Goal: Find specific page/section: Find specific page/section

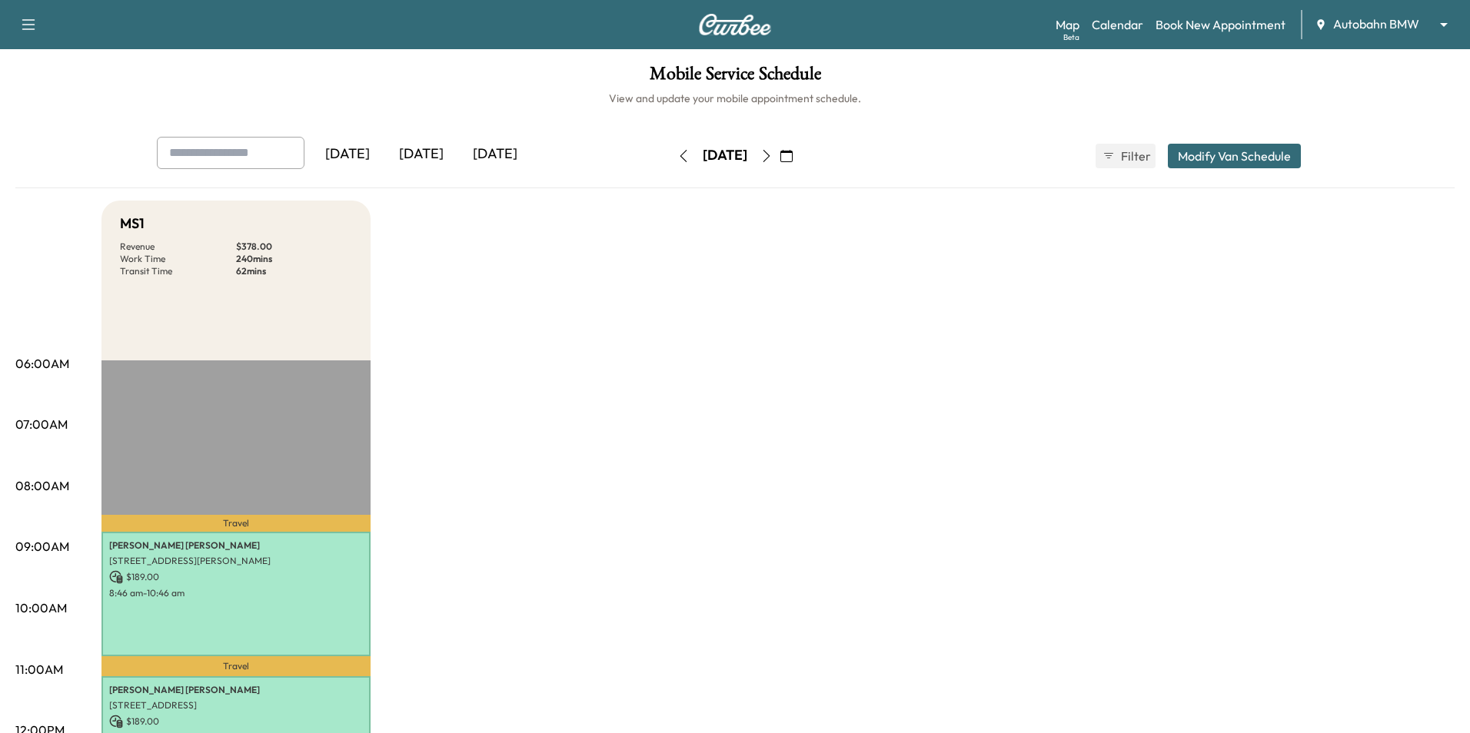
click at [1407, 28] on body "Support Log Out Map Beta Calendar Book New Appointment Autobahn BMW ******** ​ …" at bounding box center [735, 366] width 1470 height 733
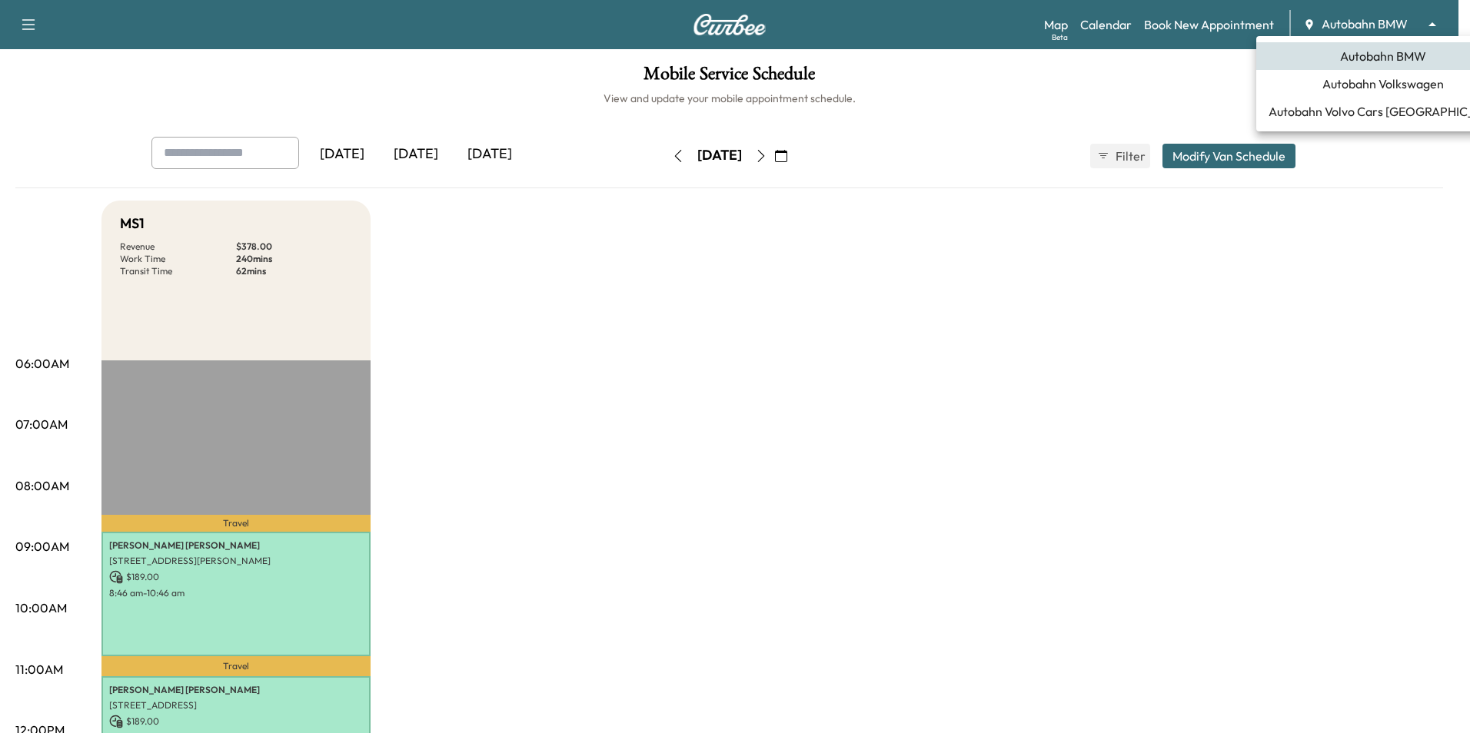
click at [1385, 98] on li "Autobahn Volvo Cars [GEOGRAPHIC_DATA]" at bounding box center [1383, 112] width 254 height 28
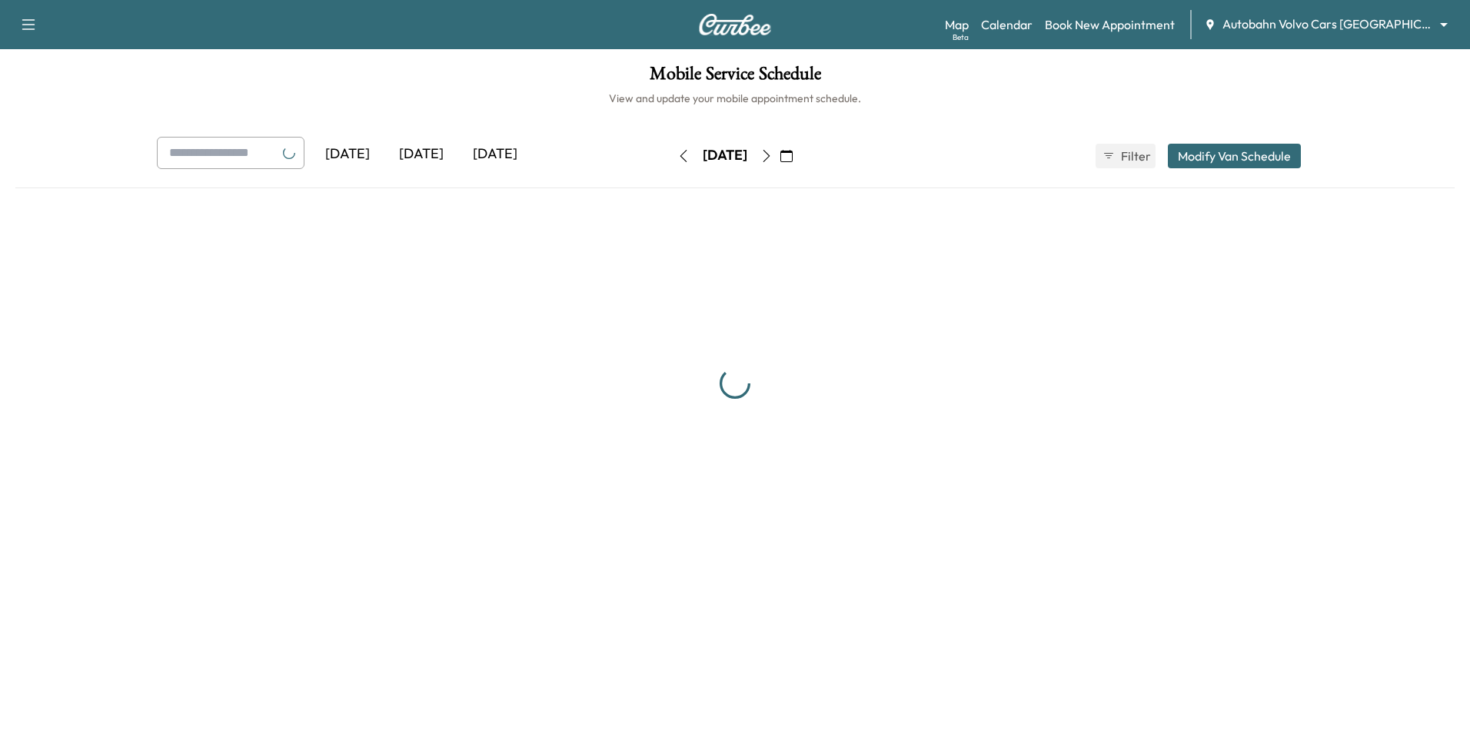
click at [1374, 18] on body "Support Log Out Map Beta Calendar Book New Appointment Autobahn Volvo Cars [GEO…" at bounding box center [735, 366] width 1470 height 733
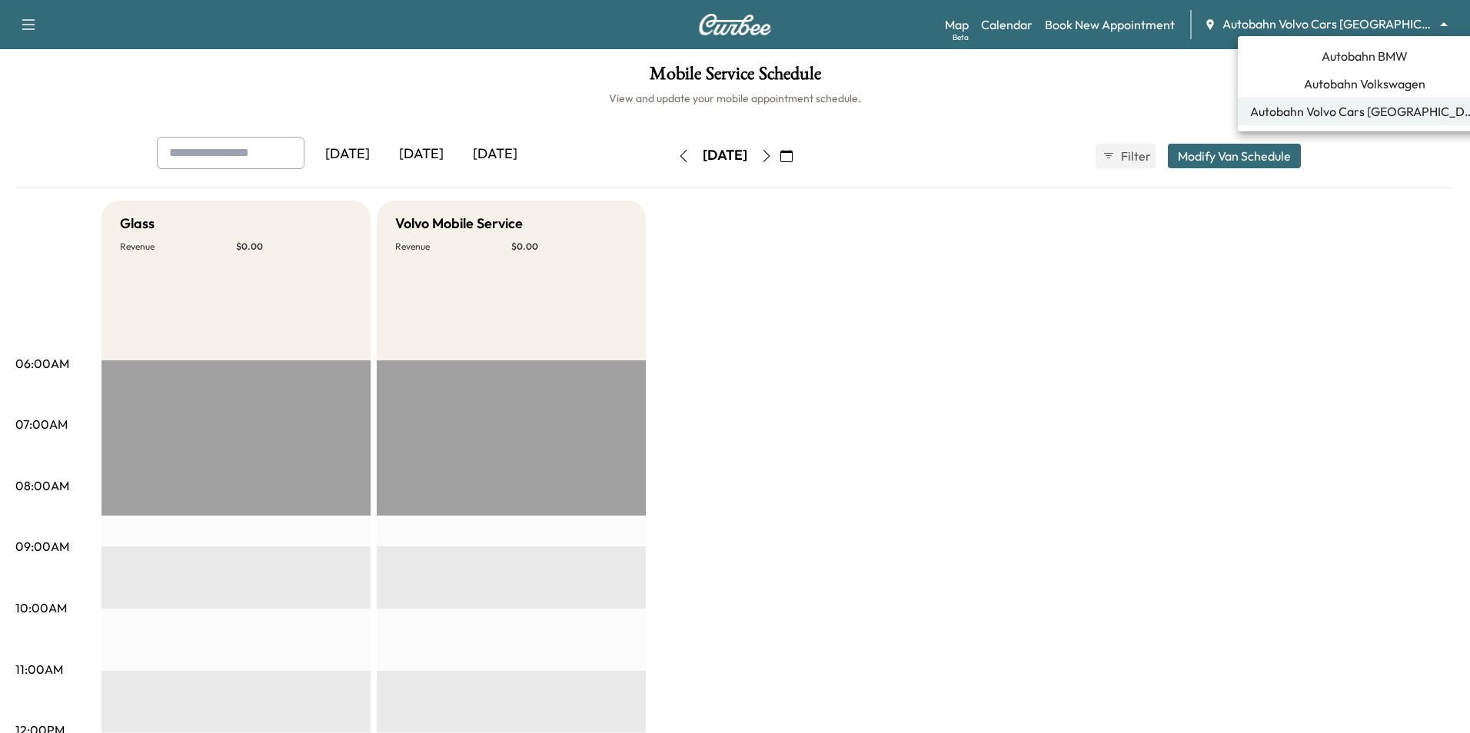
click at [1379, 80] on span "Autobahn Volkswagen" at bounding box center [1364, 84] width 121 height 18
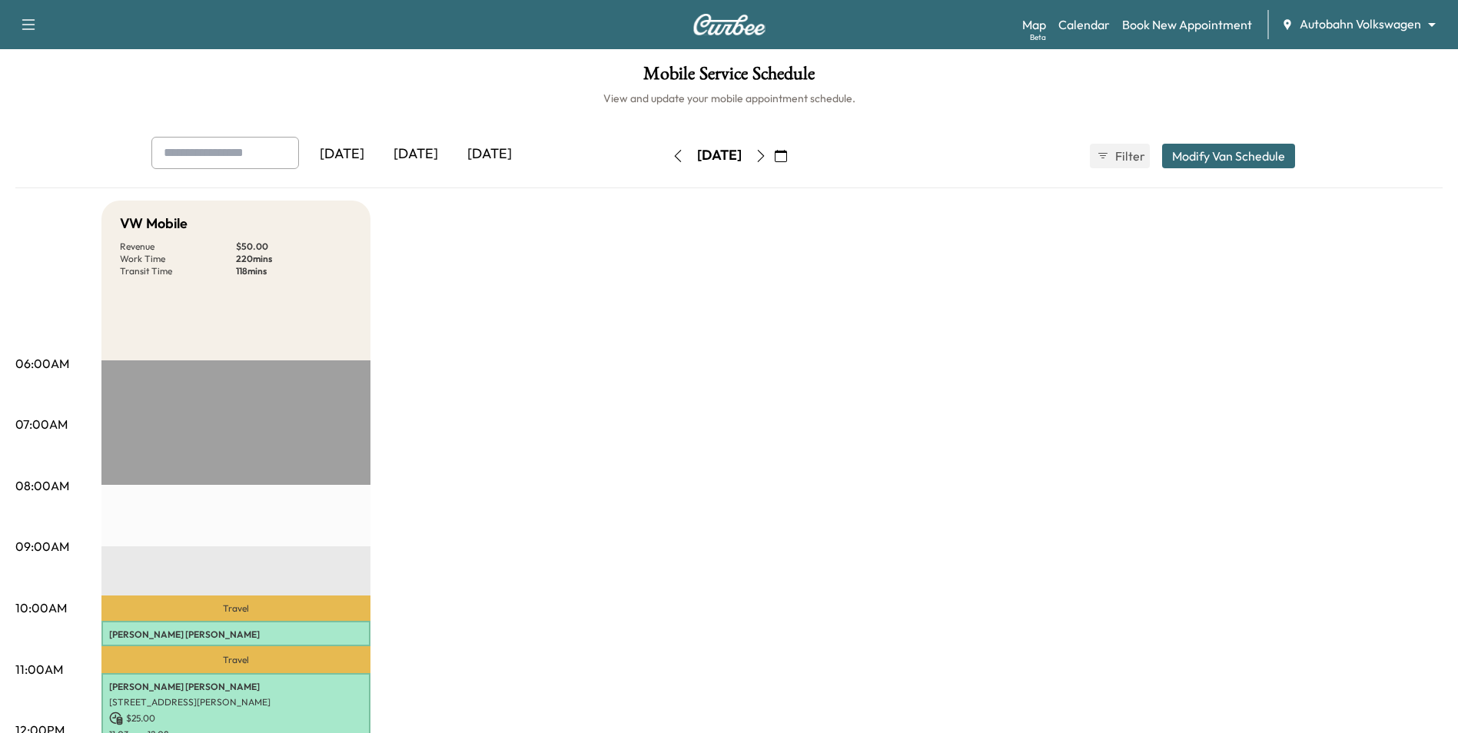
click at [767, 161] on icon "button" at bounding box center [761, 156] width 12 height 12
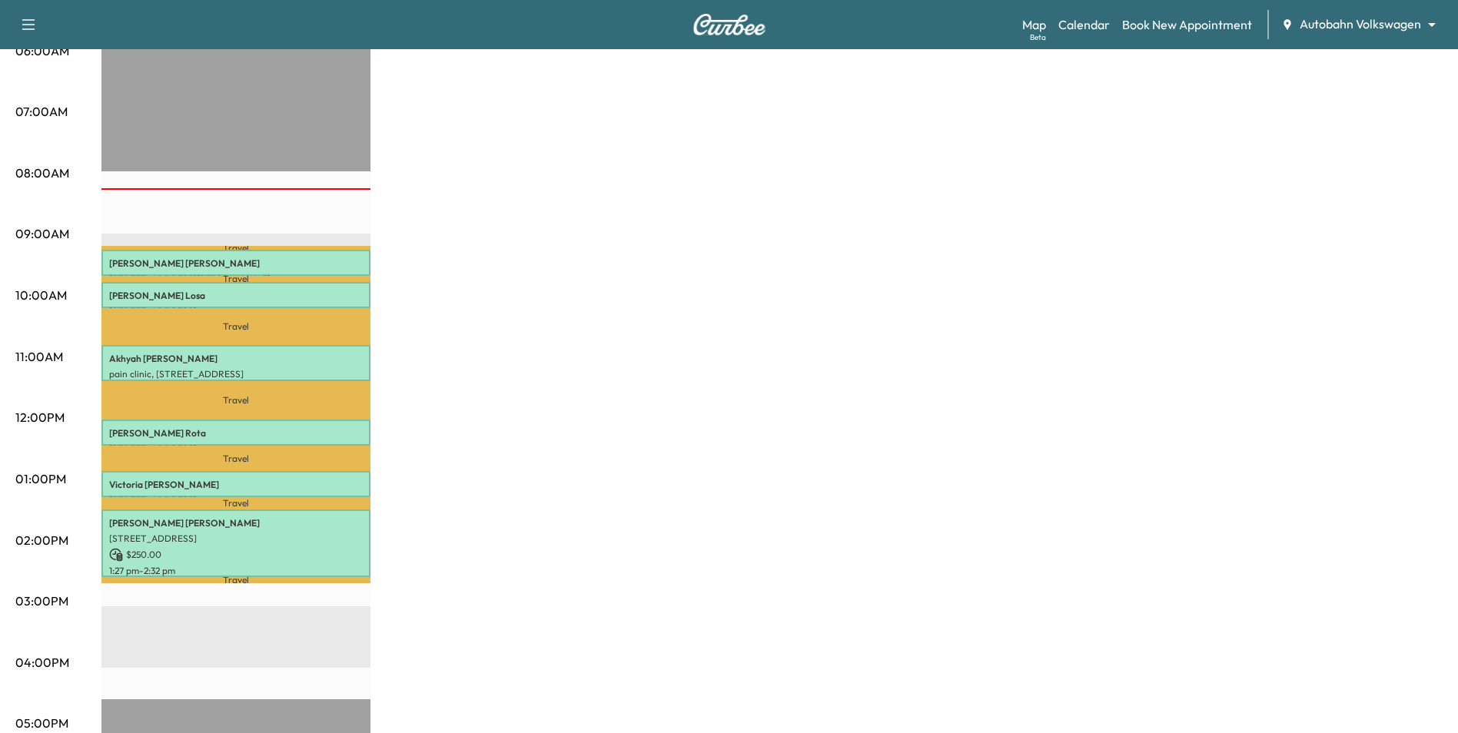
scroll to position [308, 0]
